Goal: Task Accomplishment & Management: Complete application form

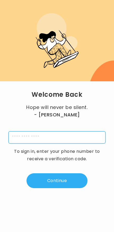
click at [93, 131] on input "tel" at bounding box center [56, 137] width 97 height 12
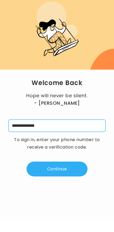
type input "**********"
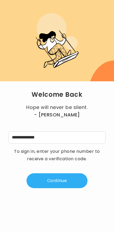
click at [67, 173] on button "Continue" at bounding box center [57, 180] width 61 height 15
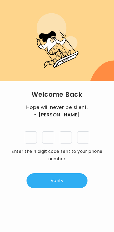
click at [31, 131] on input "tel" at bounding box center [31, 137] width 12 height 12
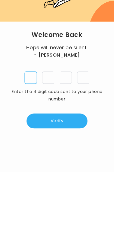
type input "*"
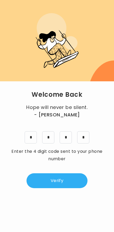
click at [64, 173] on button "Verify" at bounding box center [57, 180] width 61 height 15
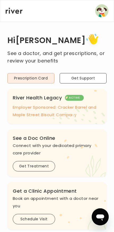
click at [87, 108] on icon ".cls-1 { fill: #ffe0ae; } .cls-2 { fill: #eaefd8; }" at bounding box center [79, 106] width 55 height 35
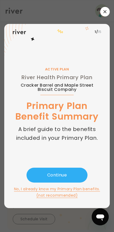
click at [75, 174] on button "Continue" at bounding box center [57, 175] width 61 height 15
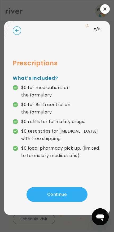
click at [80, 190] on button "Continue" at bounding box center [57, 194] width 61 height 15
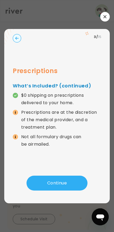
click at [77, 185] on button "Continue" at bounding box center [57, 183] width 61 height 15
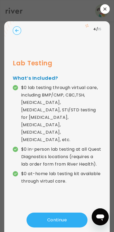
click at [78, 212] on button "Continue" at bounding box center [57, 219] width 61 height 15
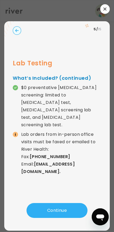
click at [74, 203] on button "Continue" at bounding box center [57, 210] width 61 height 15
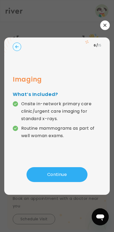
click at [73, 175] on button "Continue" at bounding box center [57, 174] width 61 height 15
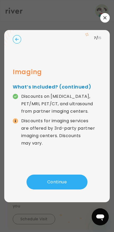
click at [72, 178] on button "Continue" at bounding box center [57, 181] width 61 height 15
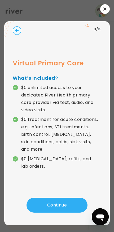
click at [69, 198] on button "Continue" at bounding box center [57, 205] width 61 height 15
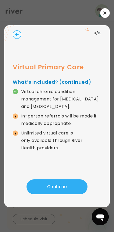
click at [69, 189] on button "Continue" at bounding box center [57, 186] width 61 height 15
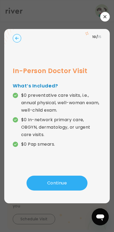
click at [69, 183] on button "Continue" at bounding box center [57, 183] width 61 height 15
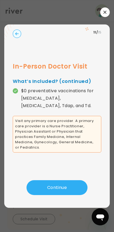
click at [74, 184] on button "Continue" at bounding box center [57, 187] width 61 height 15
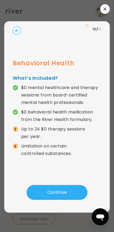
click at [73, 190] on button "Continue" at bounding box center [57, 192] width 61 height 15
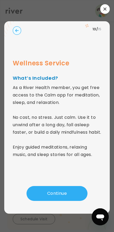
click at [69, 198] on button "Continue" at bounding box center [57, 193] width 61 height 15
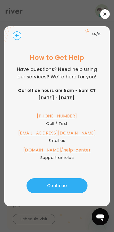
click at [67, 190] on button "Continue" at bounding box center [57, 185] width 61 height 15
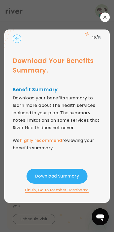
click at [75, 176] on button "Download Summary" at bounding box center [57, 176] width 61 height 15
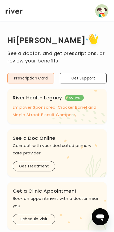
click at [103, 9] on img "button" at bounding box center [101, 10] width 13 height 13
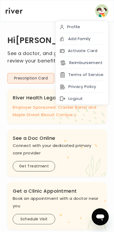
click at [95, 28] on div "Profile" at bounding box center [82, 27] width 53 height 12
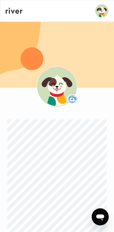
click at [101, 12] on img "button" at bounding box center [101, 10] width 13 height 13
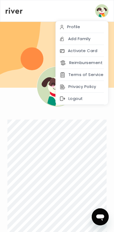
click at [99, 52] on div "Activate Card" at bounding box center [82, 51] width 53 height 12
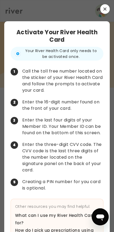
click at [105, 10] on icon "button" at bounding box center [105, 8] width 3 height 3
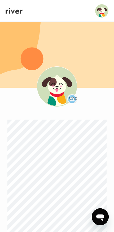
click at [103, 11] on img "button" at bounding box center [101, 10] width 13 height 13
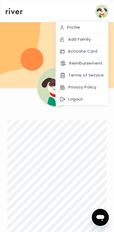
scroll to position [0, 4]
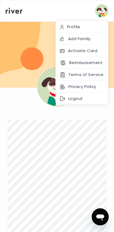
click at [75, 27] on div "Profile" at bounding box center [82, 27] width 53 height 12
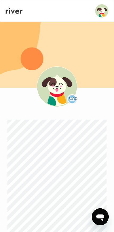
click at [103, 10] on img "button" at bounding box center [101, 10] width 13 height 13
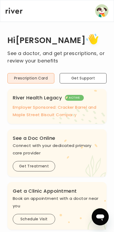
click at [79, 96] on icon ".cls-1 { fill: #ffe0ae; } .cls-2 { fill: #eaefd8; }" at bounding box center [79, 106] width 55 height 35
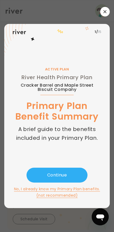
click at [73, 177] on button "Continue" at bounding box center [57, 175] width 61 height 15
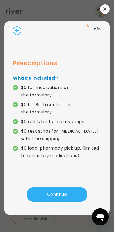
click at [74, 197] on button "Continue" at bounding box center [57, 194] width 61 height 15
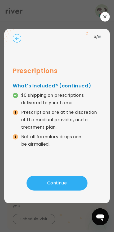
click at [74, 182] on button "Continue" at bounding box center [57, 183] width 61 height 15
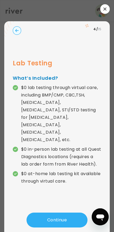
click at [64, 212] on button "Continue" at bounding box center [57, 219] width 61 height 15
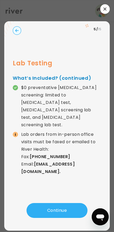
click at [73, 203] on button "Continue" at bounding box center [57, 210] width 61 height 15
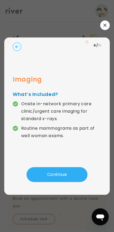
click at [78, 176] on button "Continue" at bounding box center [57, 174] width 61 height 15
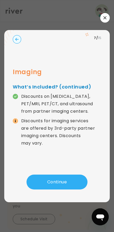
click at [76, 179] on button "Continue" at bounding box center [57, 181] width 61 height 15
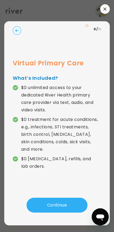
click at [75, 185] on div "Virtual Primary Care What’s Included? $0 unlimited access to your dedicated Riv…" at bounding box center [57, 117] width 89 height 160
click at [70, 198] on button "Continue" at bounding box center [57, 205] width 61 height 15
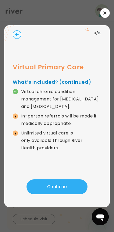
click at [71, 194] on button "Continue" at bounding box center [57, 186] width 61 height 15
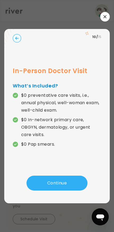
click at [71, 186] on button "Continue" at bounding box center [57, 183] width 61 height 15
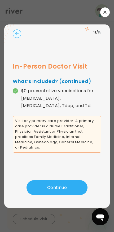
click at [74, 190] on button "Continue" at bounding box center [57, 187] width 61 height 15
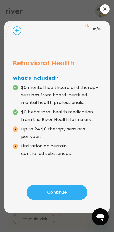
click at [72, 194] on button "Continue" at bounding box center [57, 192] width 61 height 15
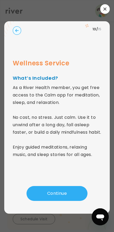
click at [71, 195] on button "Continue" at bounding box center [57, 193] width 61 height 15
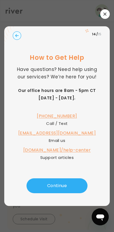
click at [67, 190] on button "Continue" at bounding box center [57, 185] width 61 height 15
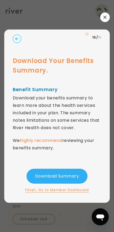
click at [75, 192] on button "Finish, Go to Member Dashboard" at bounding box center [57, 190] width 64 height 6
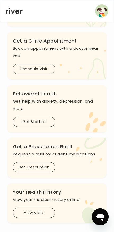
scroll to position [157, 0]
